Goal: Task Accomplishment & Management: Use online tool/utility

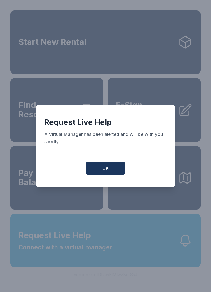
click at [106, 169] on span "OK" at bounding box center [105, 168] width 6 height 6
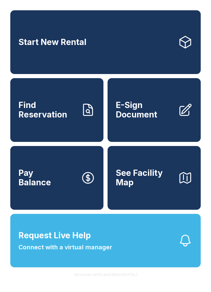
click at [142, 257] on button "Request Live Help Connect with a virtual manager" at bounding box center [105, 241] width 190 height 54
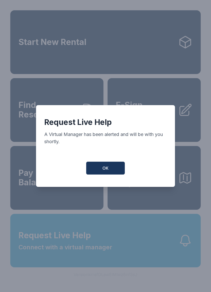
click at [107, 170] on span "OK" at bounding box center [105, 168] width 6 height 6
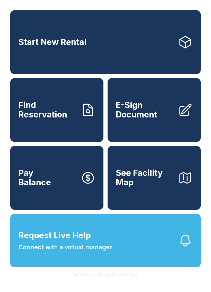
click at [153, 116] on span "E-Sign Document" at bounding box center [145, 110] width 58 height 19
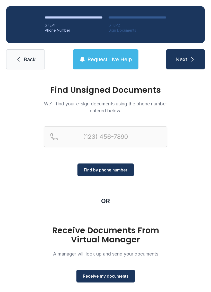
click at [108, 274] on span "Receive my documents" at bounding box center [106, 276] width 46 height 6
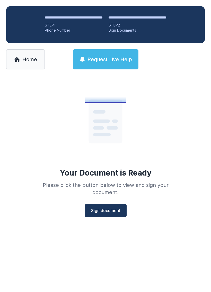
click at [109, 205] on button "Sign document" at bounding box center [106, 210] width 42 height 13
click at [28, 60] on span "Home" at bounding box center [29, 59] width 15 height 7
